Goal: Browse casually

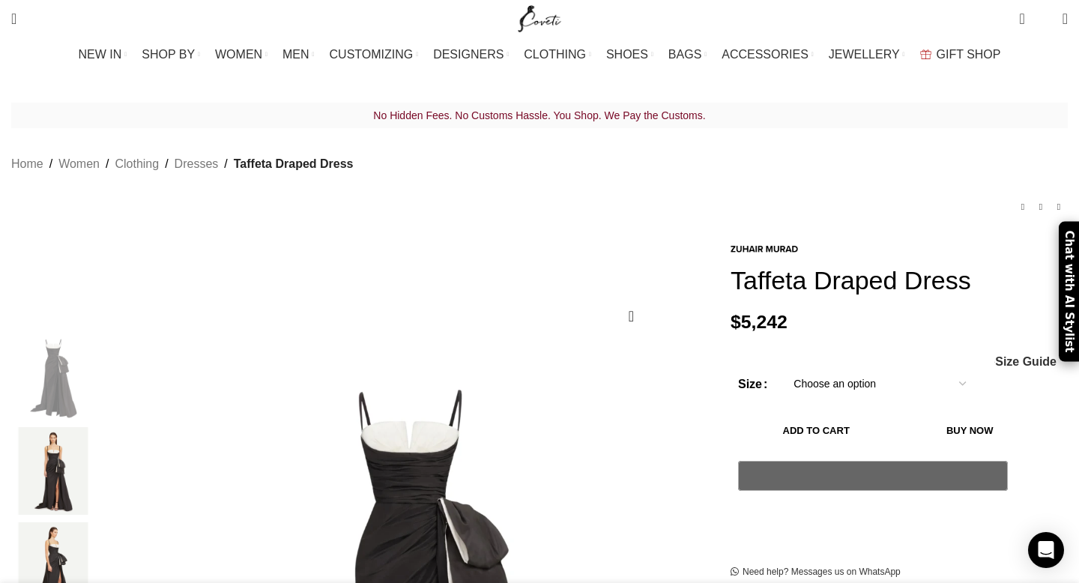
click at [99, 453] on img "2 / 5" at bounding box center [52, 471] width 91 height 88
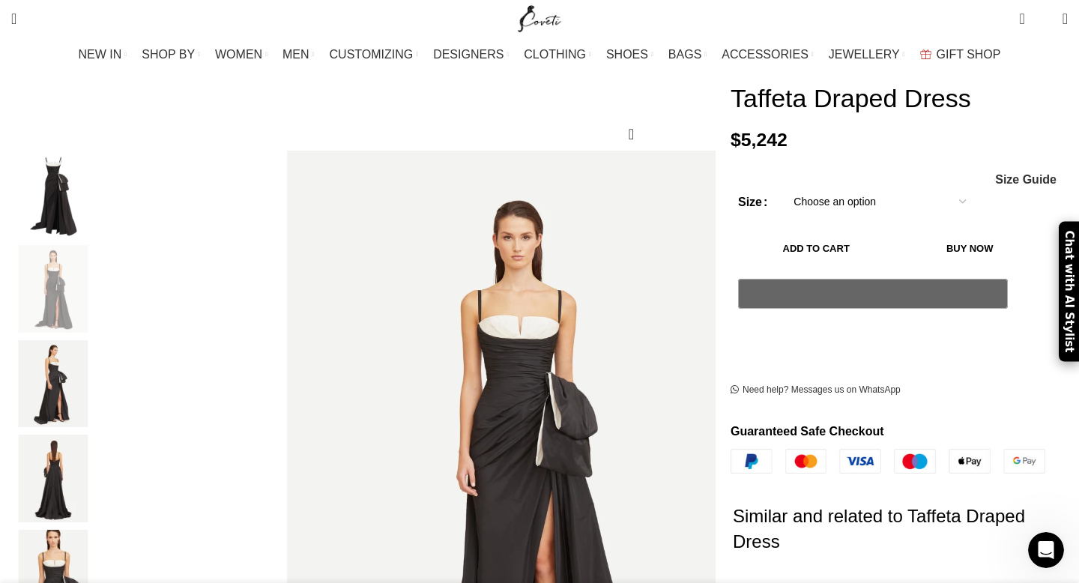
scroll to position [0, 631]
click at [99, 560] on img "5 / 5" at bounding box center [52, 574] width 91 height 88
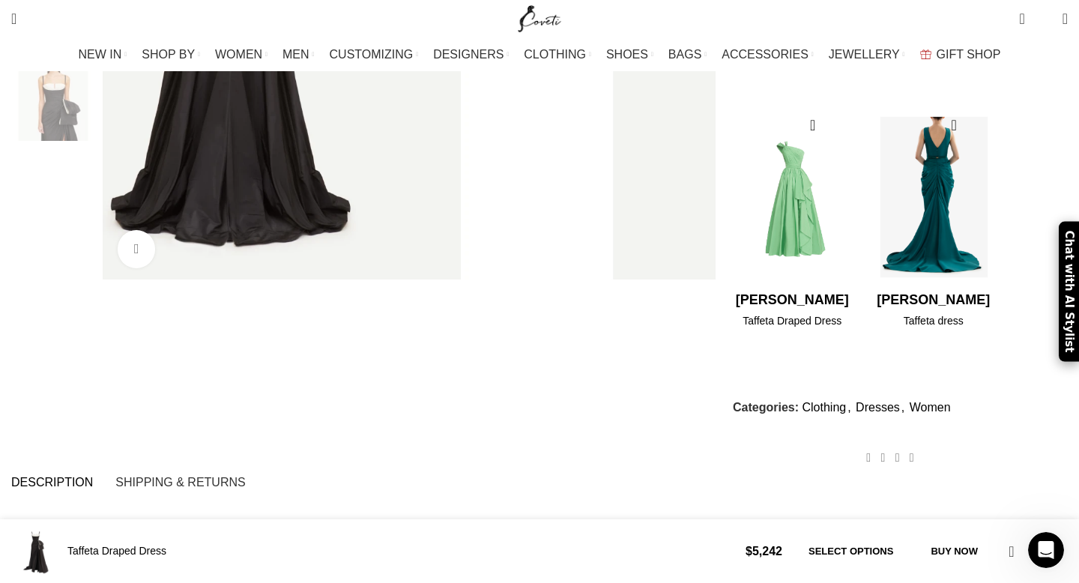
scroll to position [0, 946]
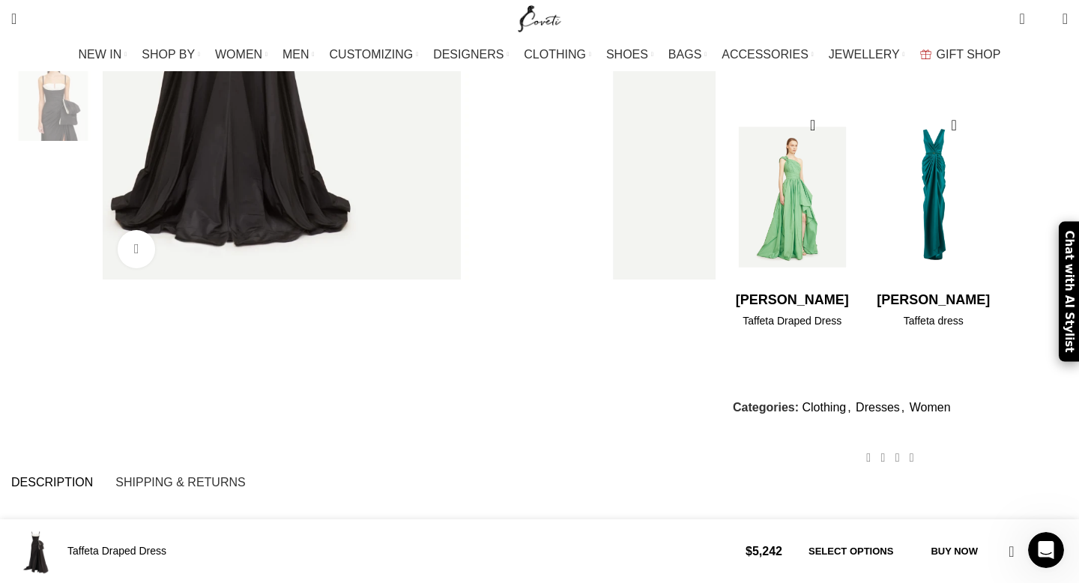
click at [776, 175] on img "1 / 2" at bounding box center [792, 197] width 122 height 185
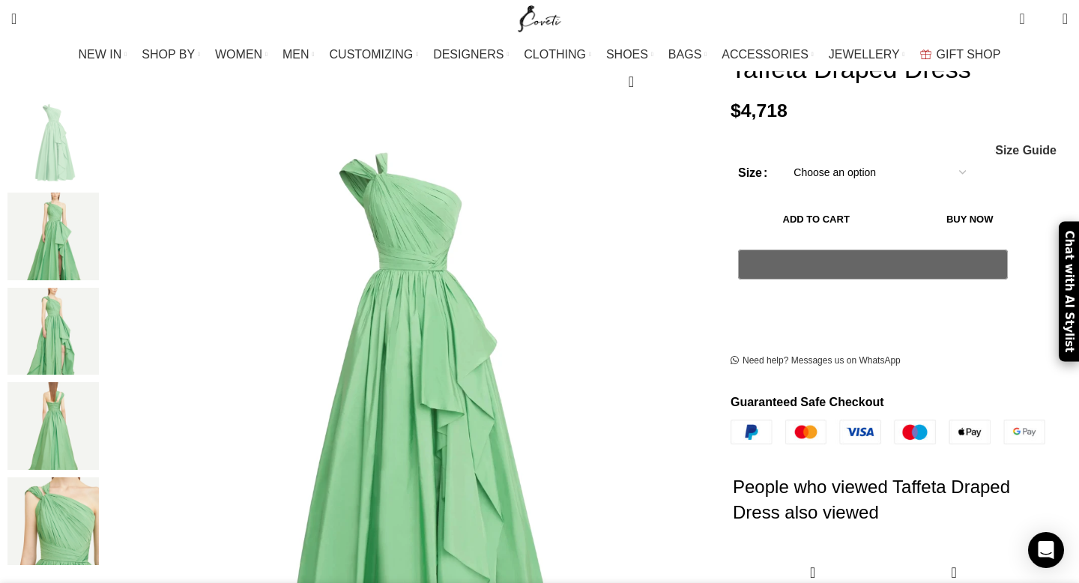
scroll to position [0, 157]
click at [99, 496] on img "5 / 5" at bounding box center [52, 521] width 91 height 88
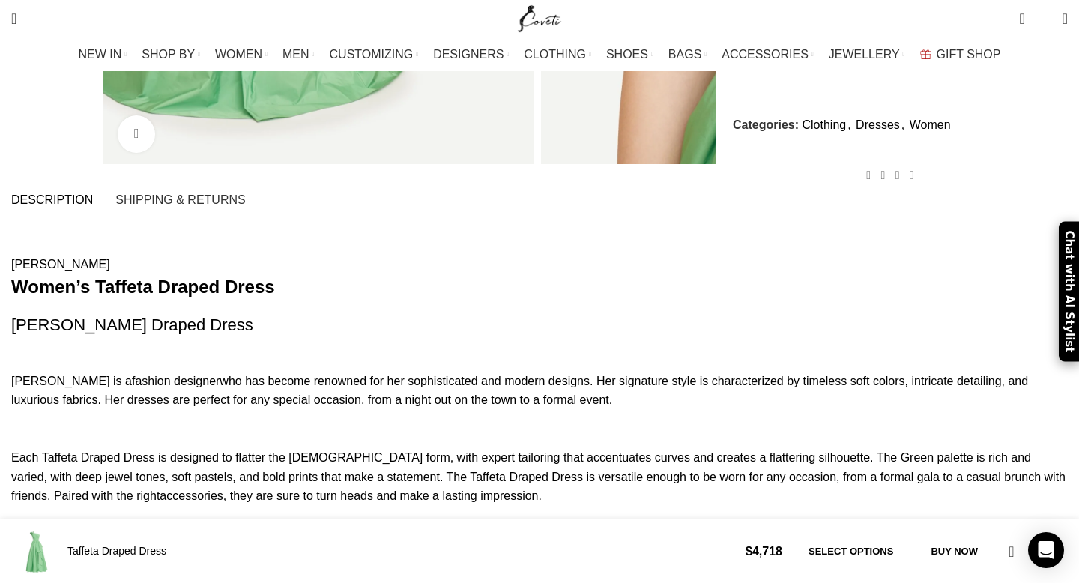
scroll to position [966, 0]
